Goal: Navigation & Orientation: Find specific page/section

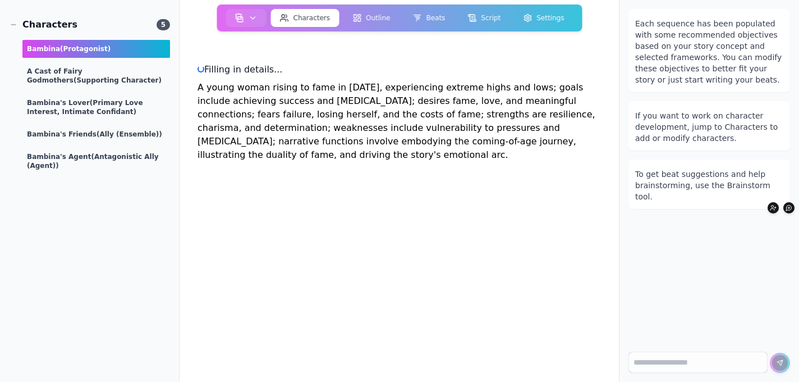
click at [304, 125] on p "A young woman rising to fame in [DATE], experiencing extreme highs and lows; go…" at bounding box center [398, 121] width 403 height 81
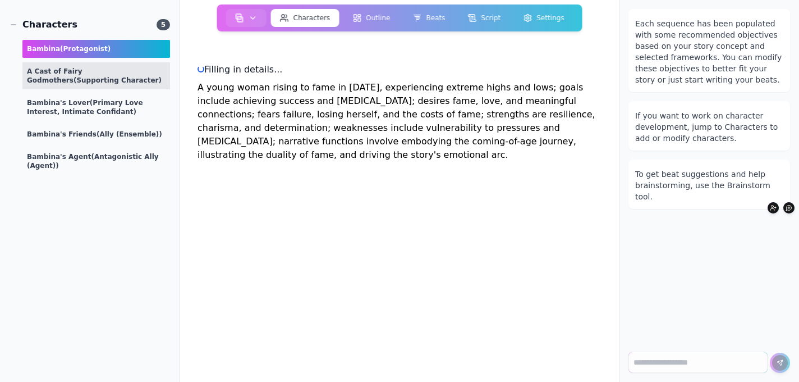
click at [78, 70] on div "A Cast of Fairy Godmothers (supporting character)" at bounding box center [96, 75] width 148 height 27
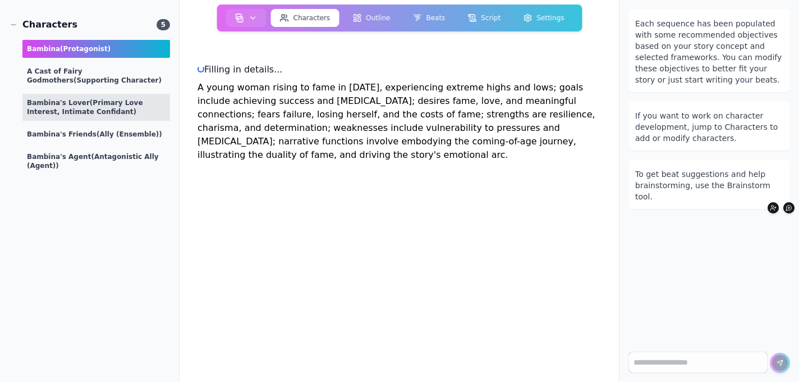
click at [72, 109] on span "(Primary Love Interest, Intimate Confidant)" at bounding box center [85, 107] width 116 height 17
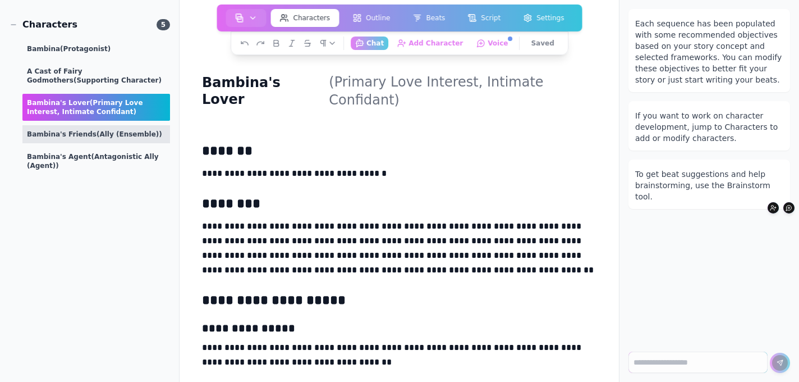
click at [97, 133] on span "(Ally (Ensemble))" at bounding box center [130, 134] width 66 height 8
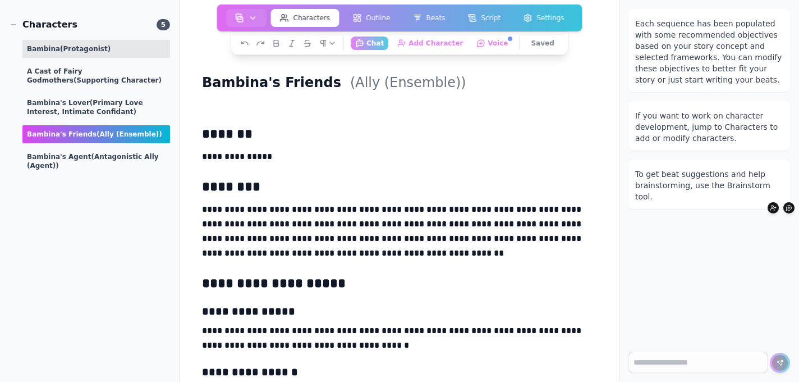
click at [81, 47] on span "(protagonist)" at bounding box center [85, 49] width 50 height 8
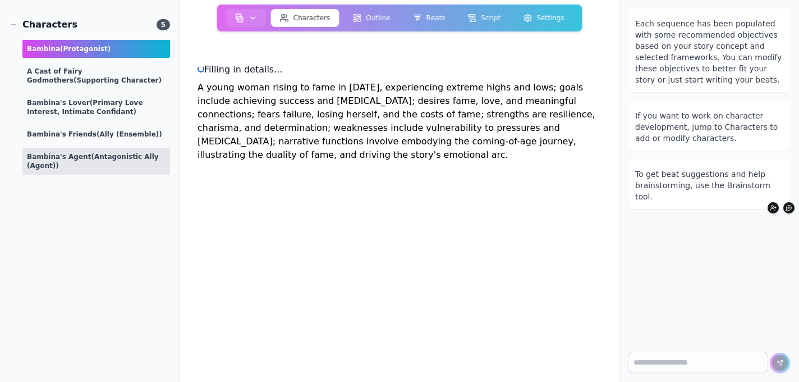
click at [77, 156] on div "Bambina's Agent (Antagonistic Ally (Agent))" at bounding box center [96, 161] width 148 height 27
